Goal: Task Accomplishment & Management: Manage account settings

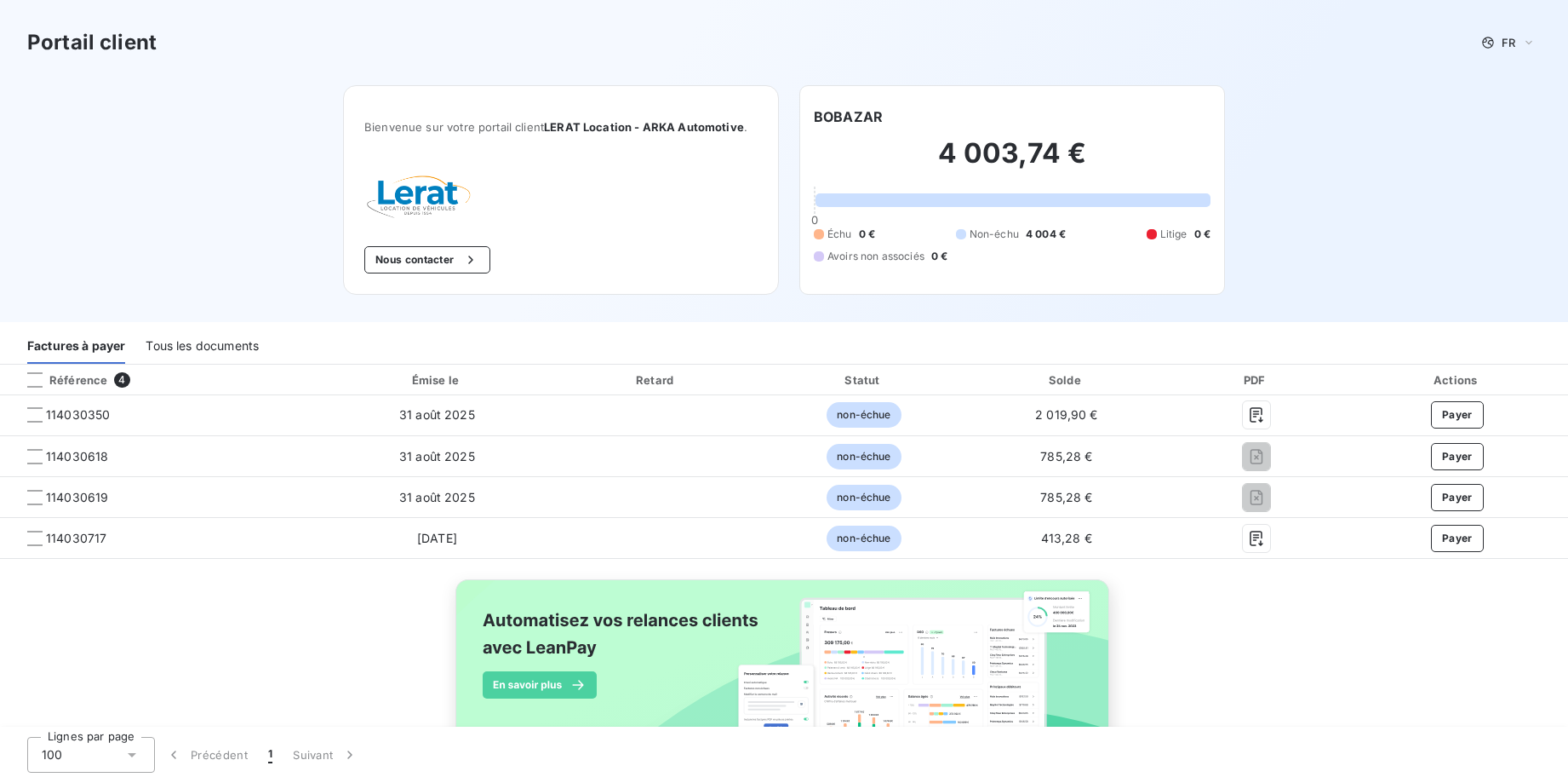
click at [242, 351] on div "Tous les documents" at bounding box center [203, 346] width 113 height 36
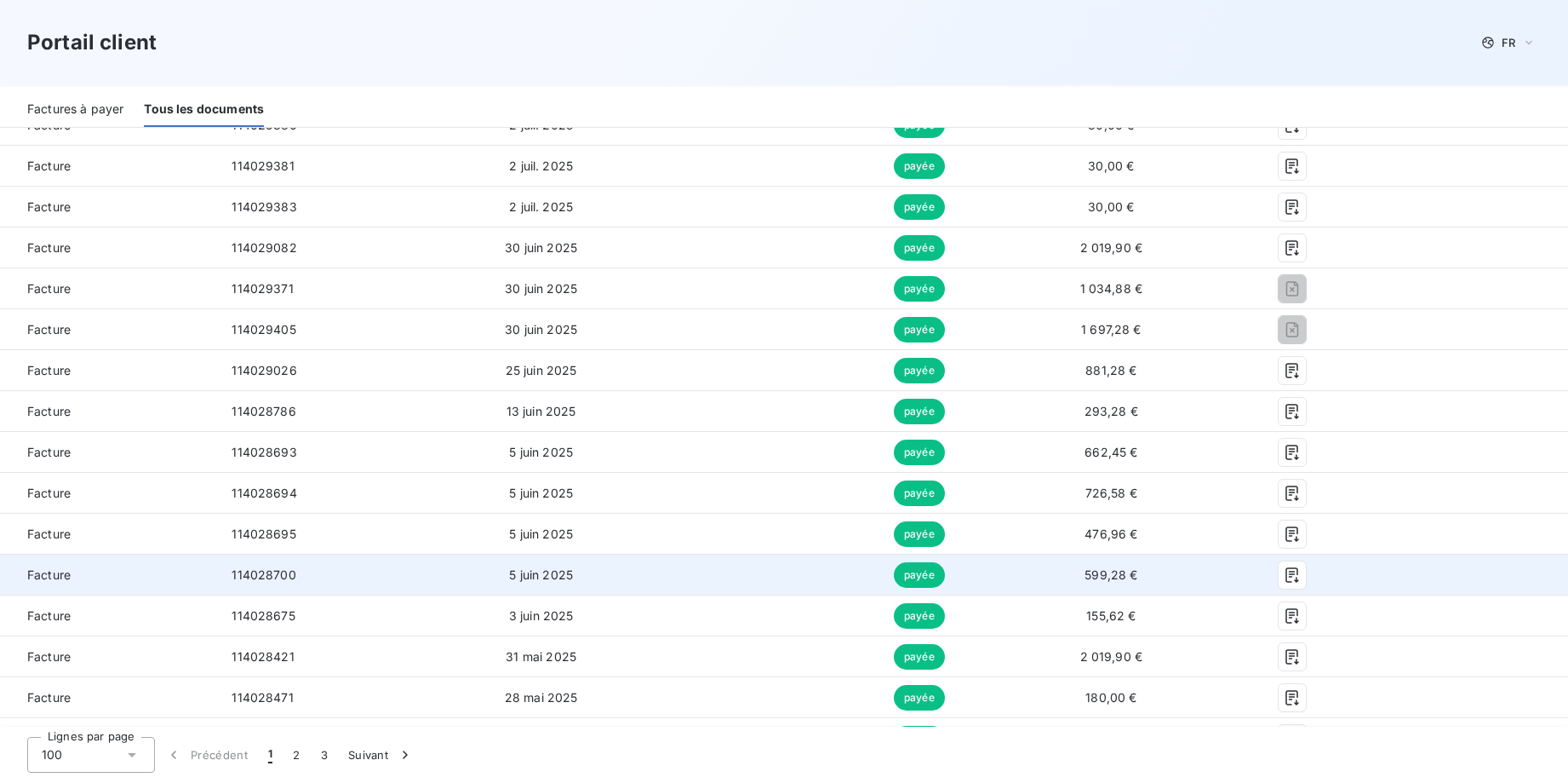
scroll to position [527, 0]
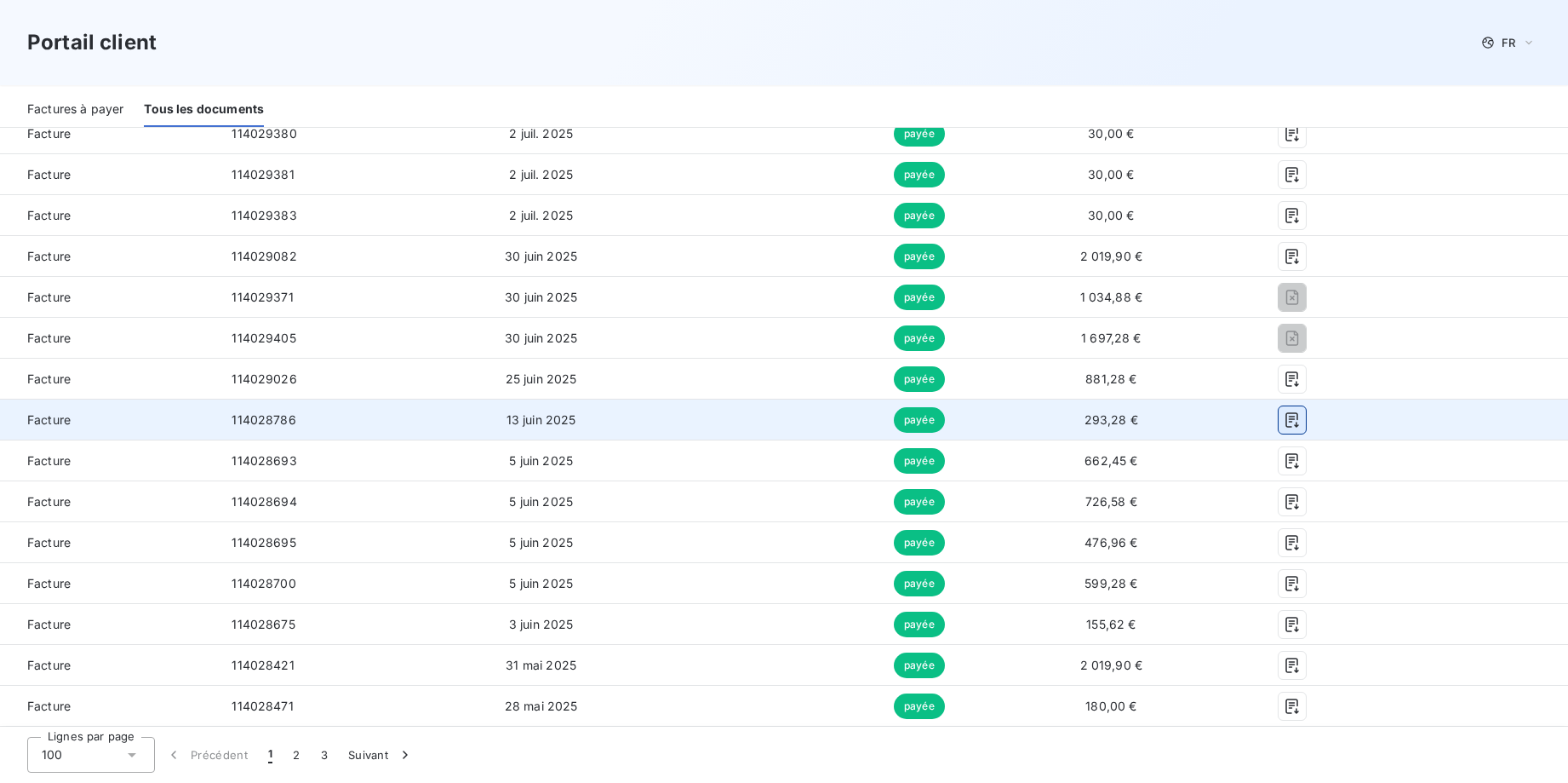
click at [1284, 423] on icon "button" at bounding box center [1292, 420] width 17 height 17
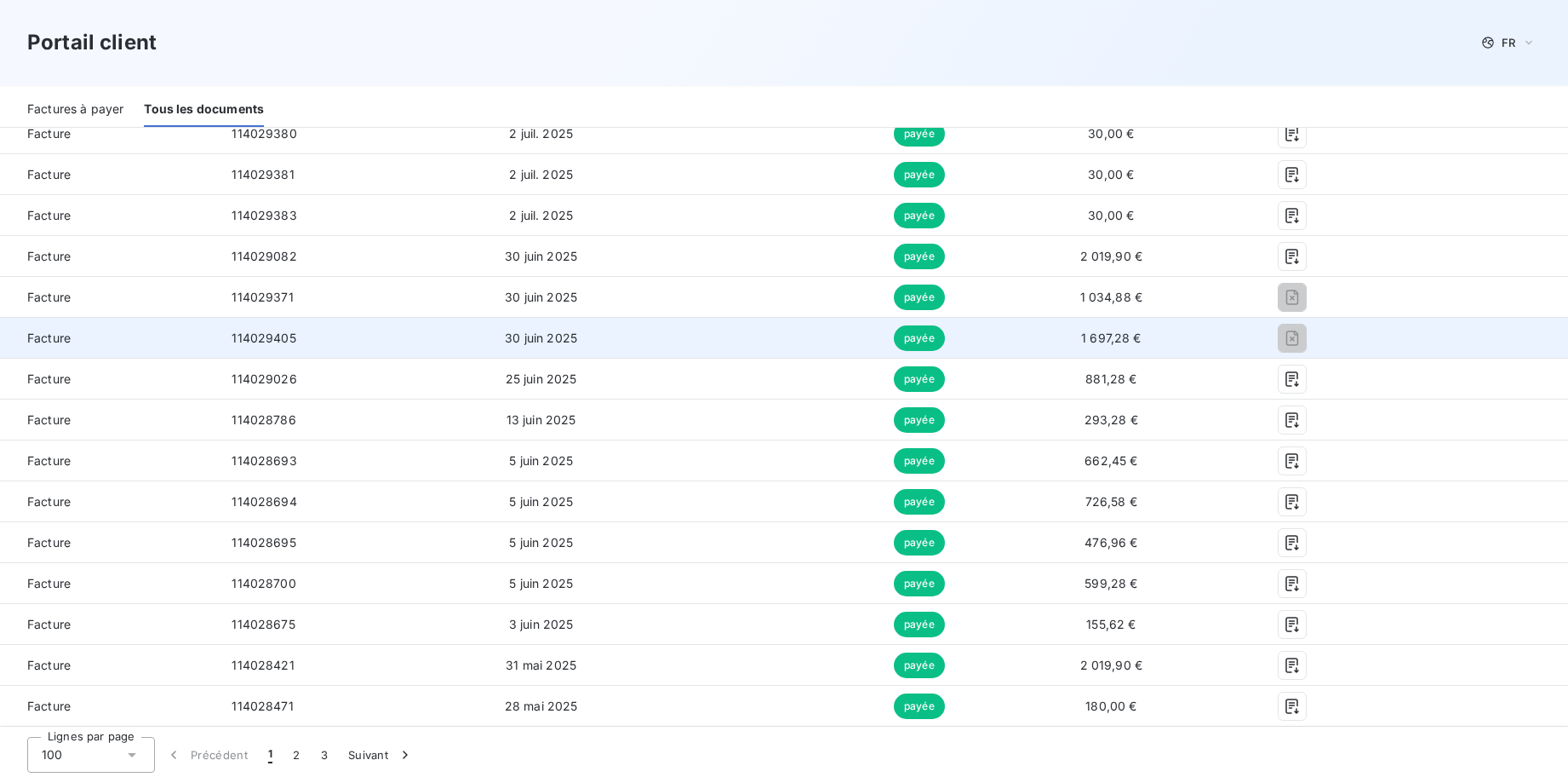
click at [1147, 335] on td "1 697,28 €" at bounding box center [1111, 338] width 203 height 41
click at [1120, 334] on span "1 697,28 €" at bounding box center [1111, 338] width 60 height 14
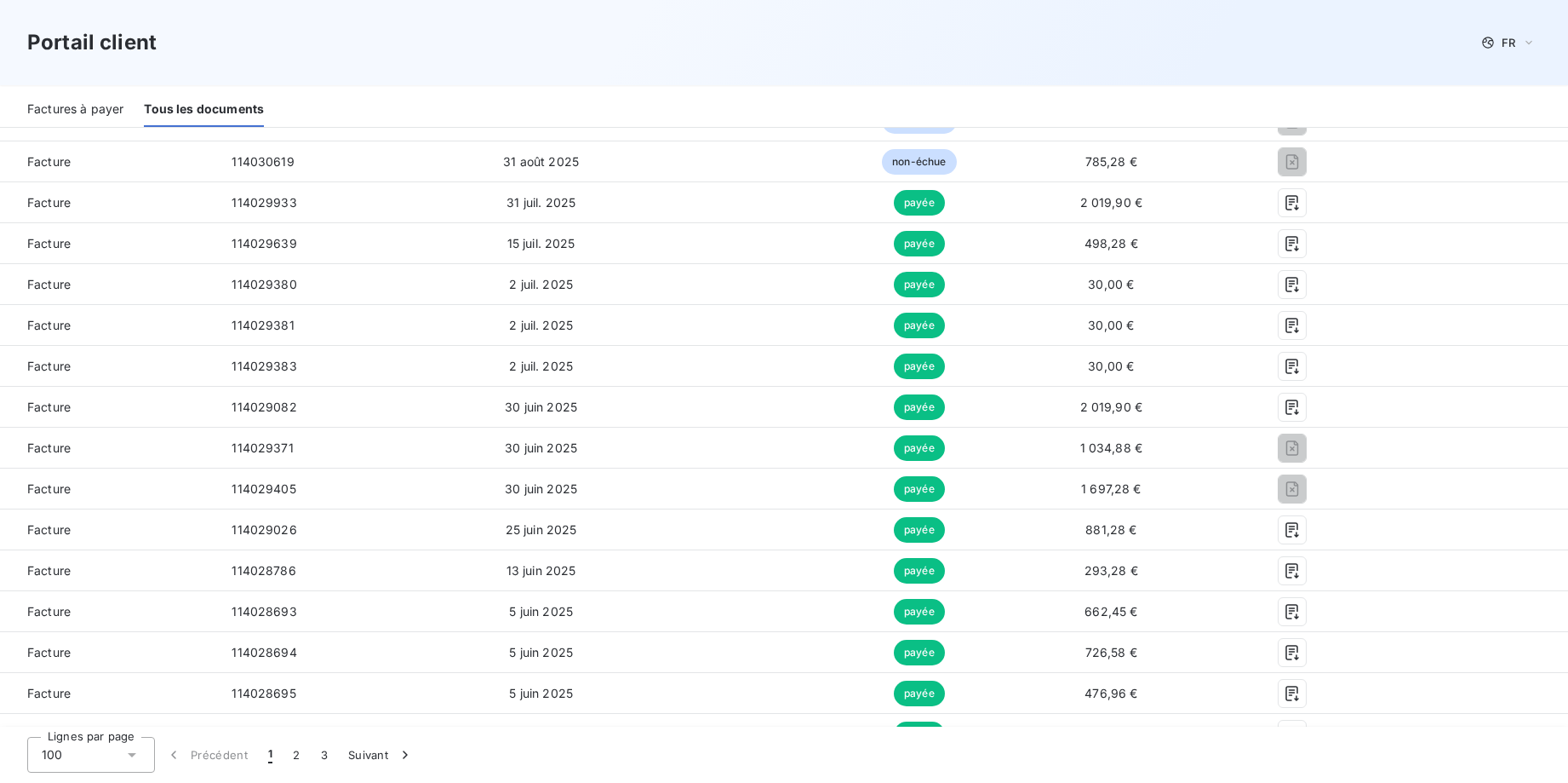
scroll to position [371, 0]
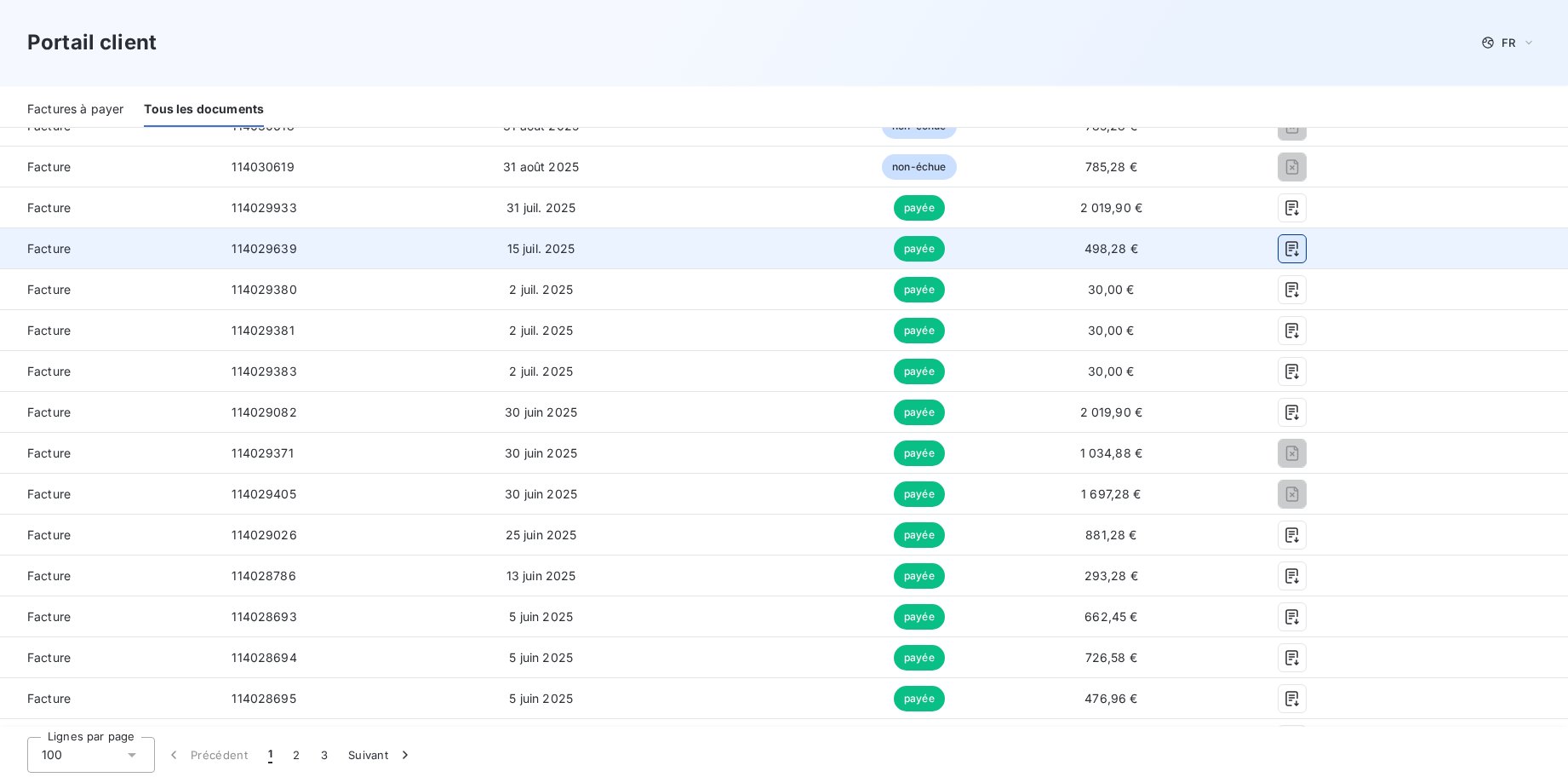
click at [1284, 249] on icon "button" at bounding box center [1292, 249] width 17 height 17
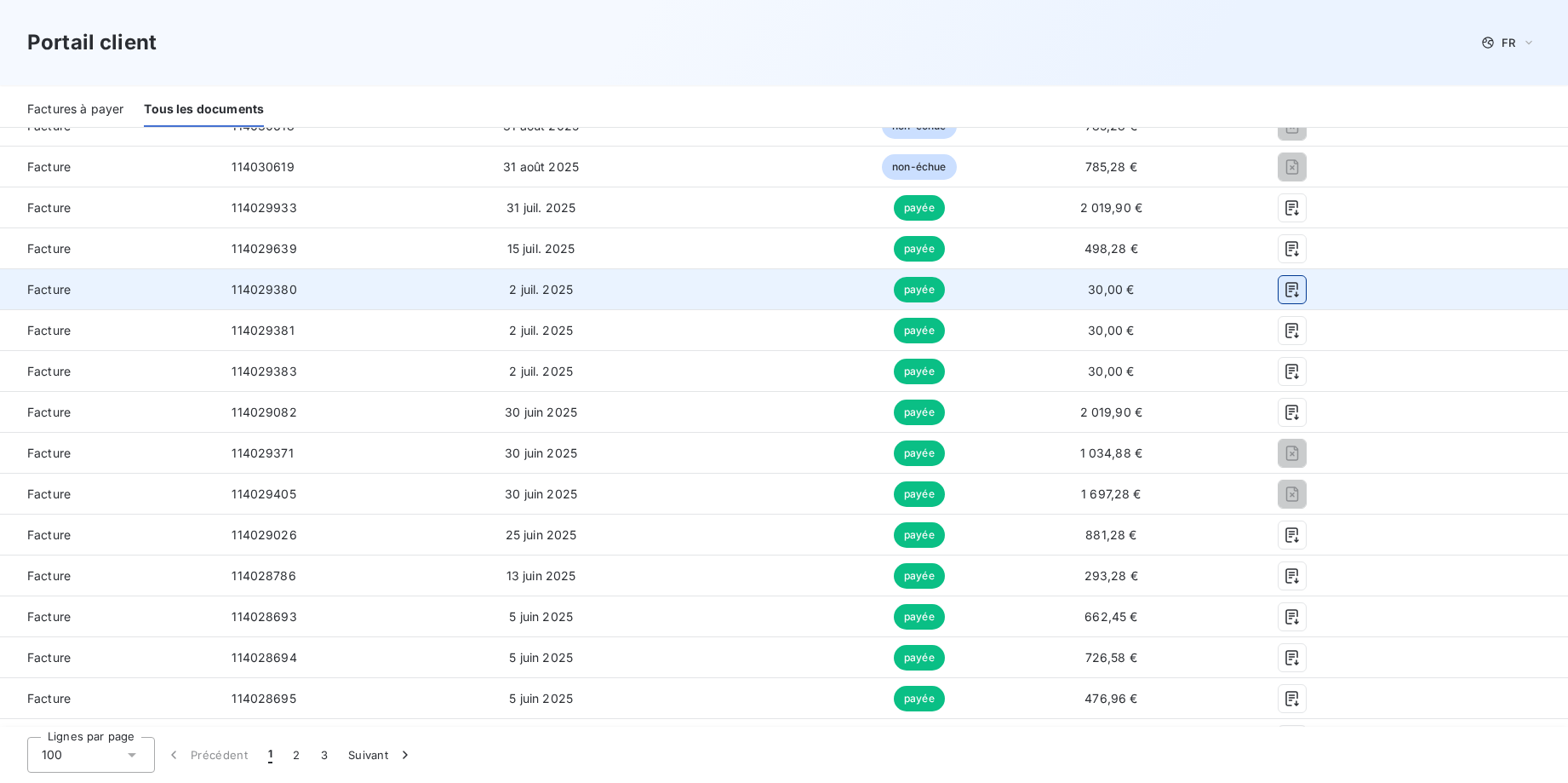
click at [1279, 287] on button "button" at bounding box center [1292, 289] width 27 height 27
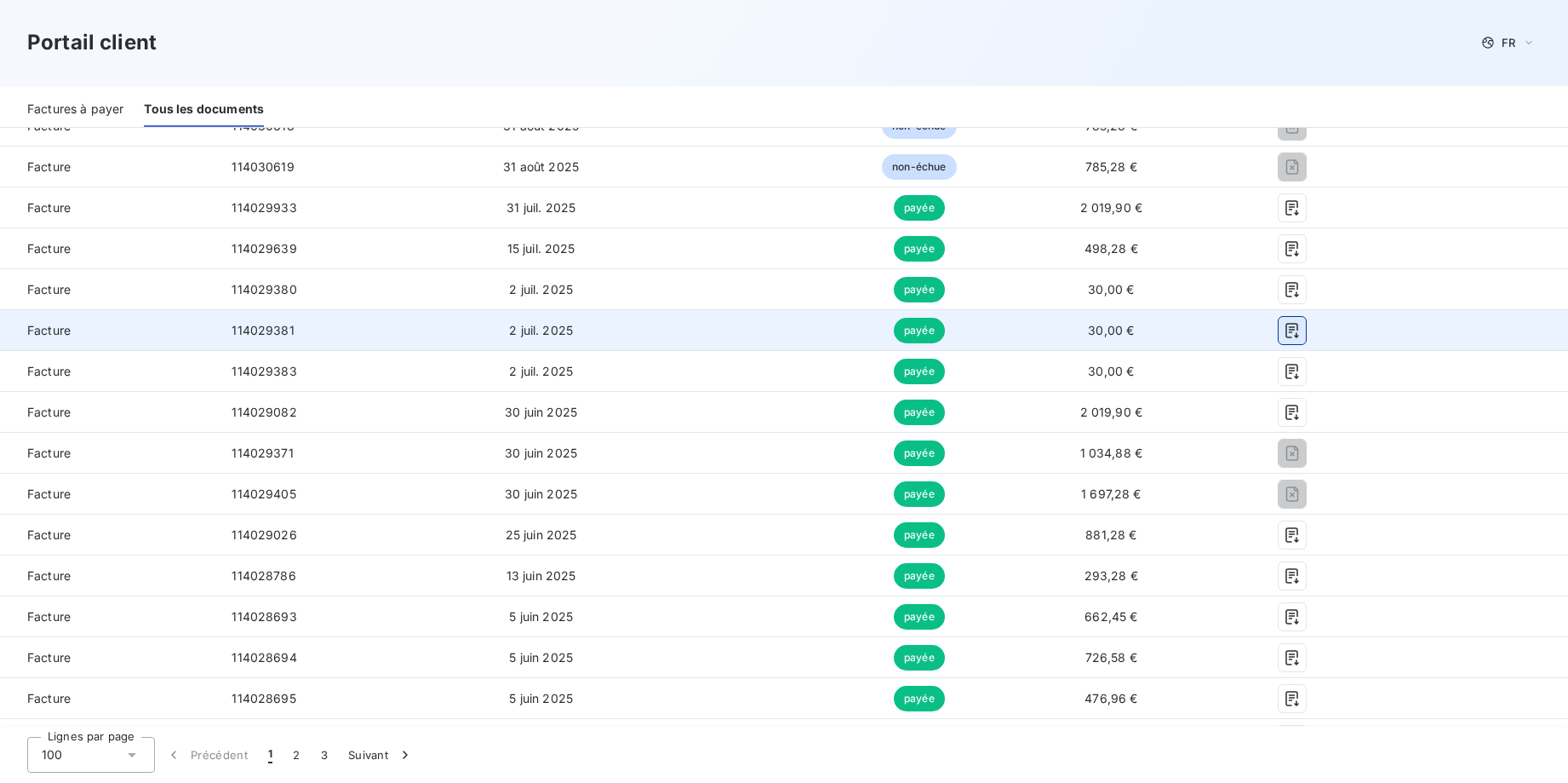
click at [1286, 326] on icon "button" at bounding box center [1292, 330] width 13 height 15
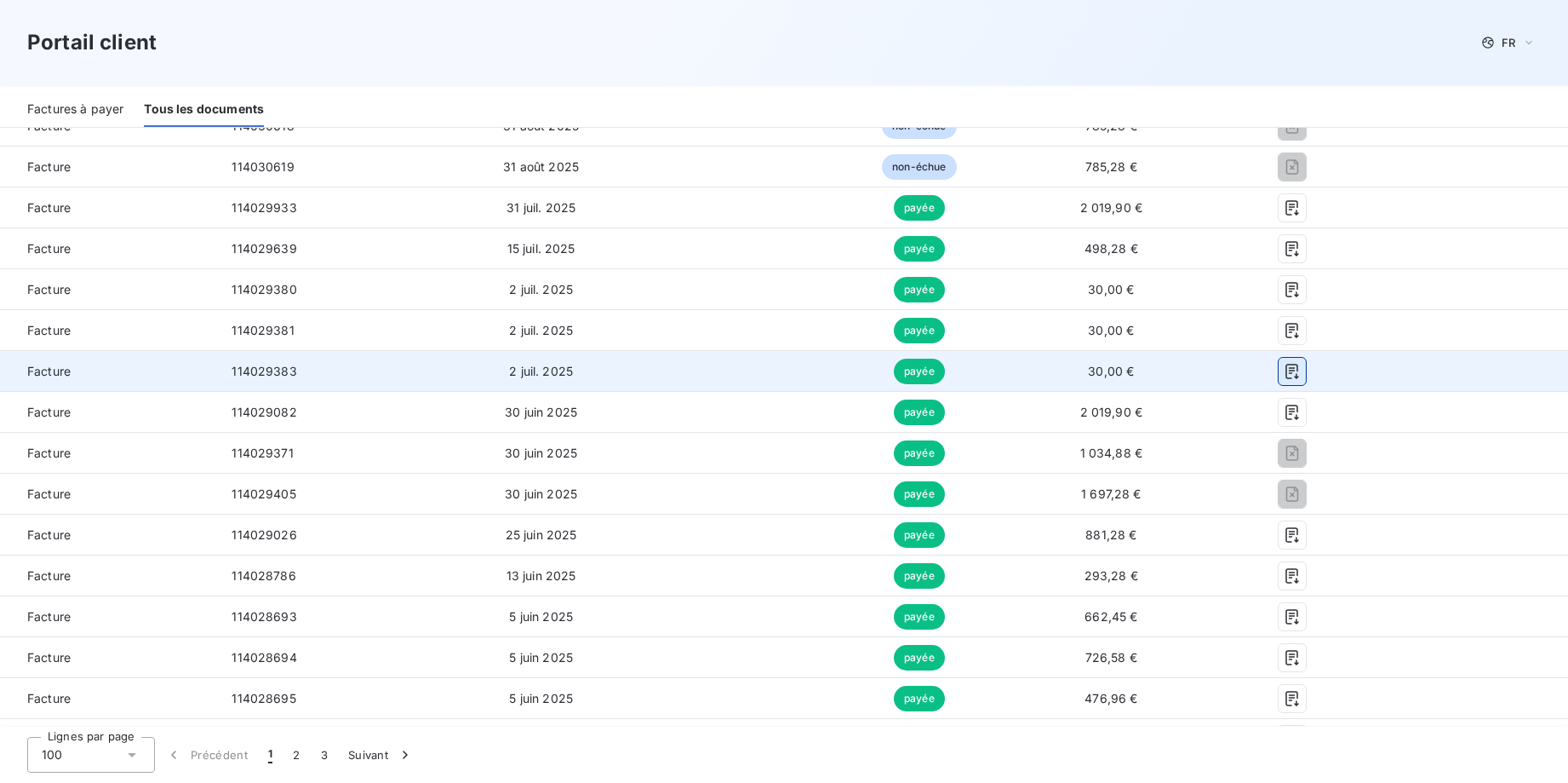
click at [1288, 366] on icon "button" at bounding box center [1292, 371] width 17 height 17
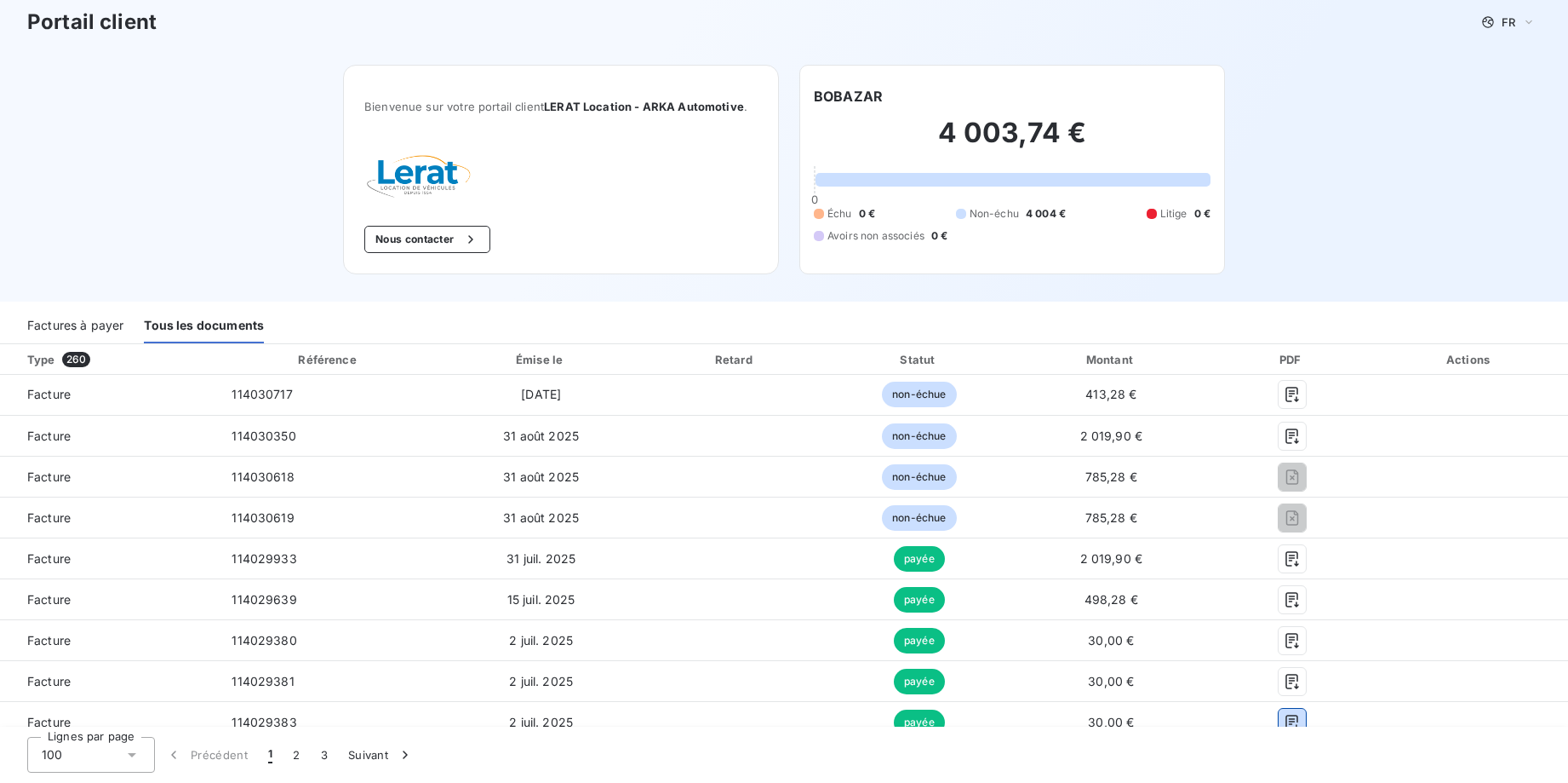
scroll to position [0, 0]
